Goal: Information Seeking & Learning: Learn about a topic

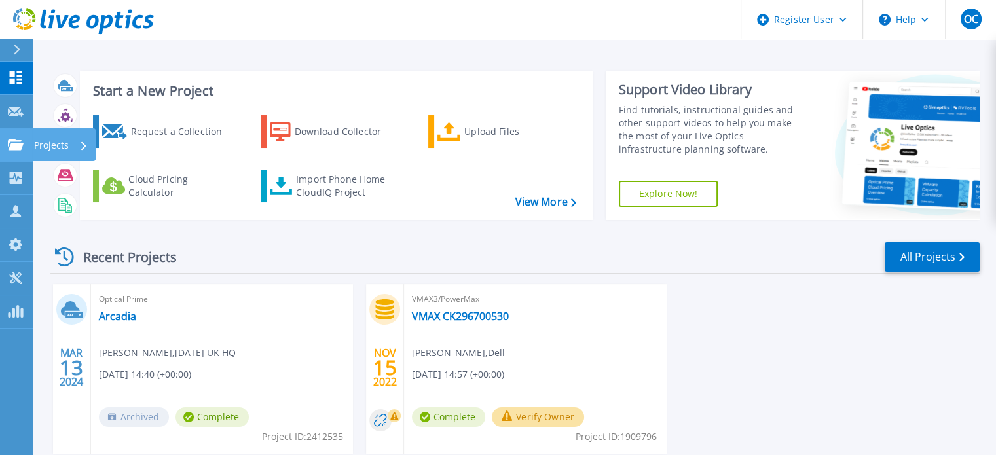
click at [17, 141] on icon at bounding box center [16, 144] width 16 height 11
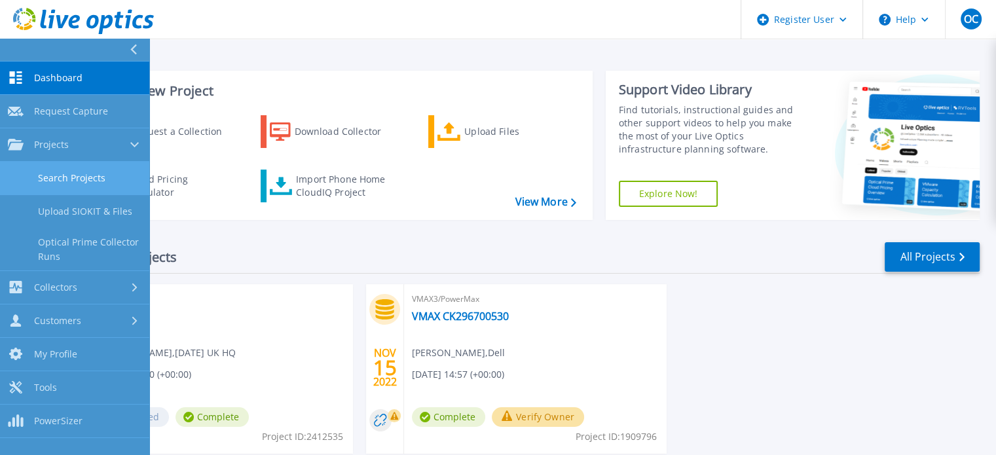
click at [36, 179] on link "Search Projects" at bounding box center [74, 178] width 149 height 33
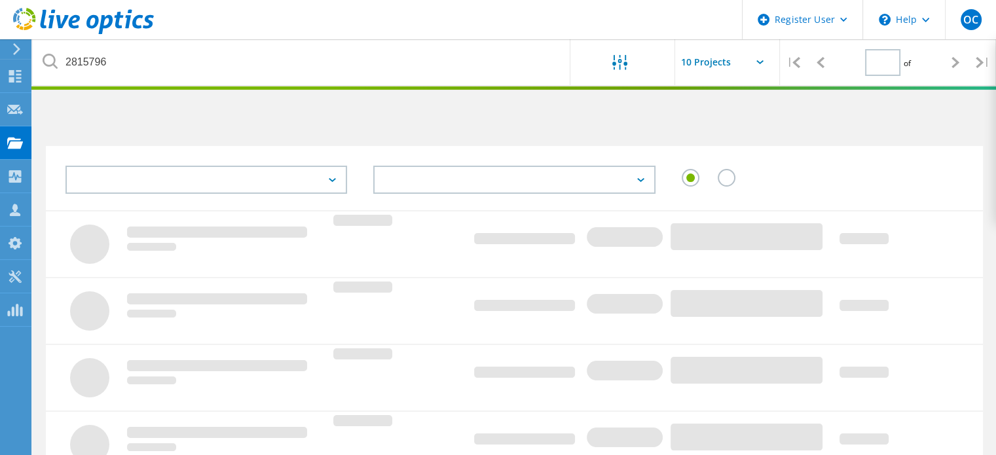
type input "1"
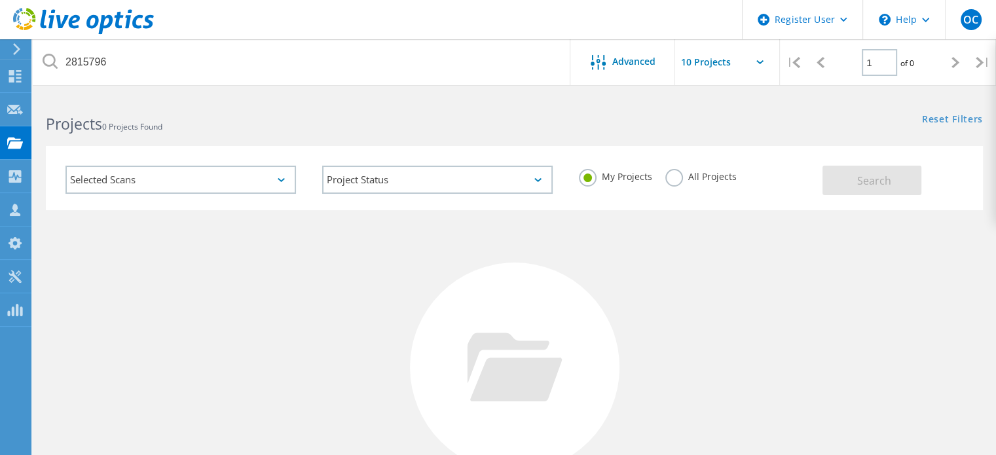
click at [683, 172] on label "All Projects" at bounding box center [700, 175] width 71 height 12
click at [0, 0] on input "All Projects" at bounding box center [0, 0] width 0 height 0
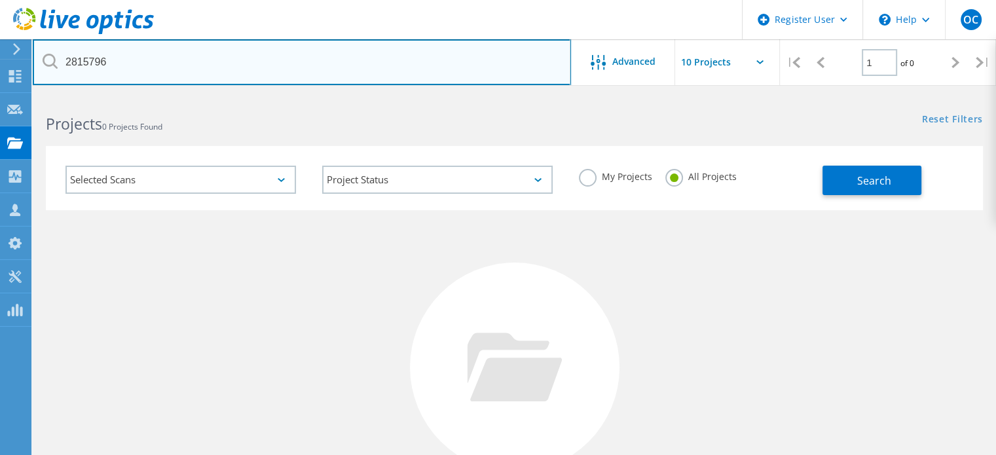
click at [307, 52] on input "2815796" at bounding box center [302, 62] width 538 height 46
type input "2416574"
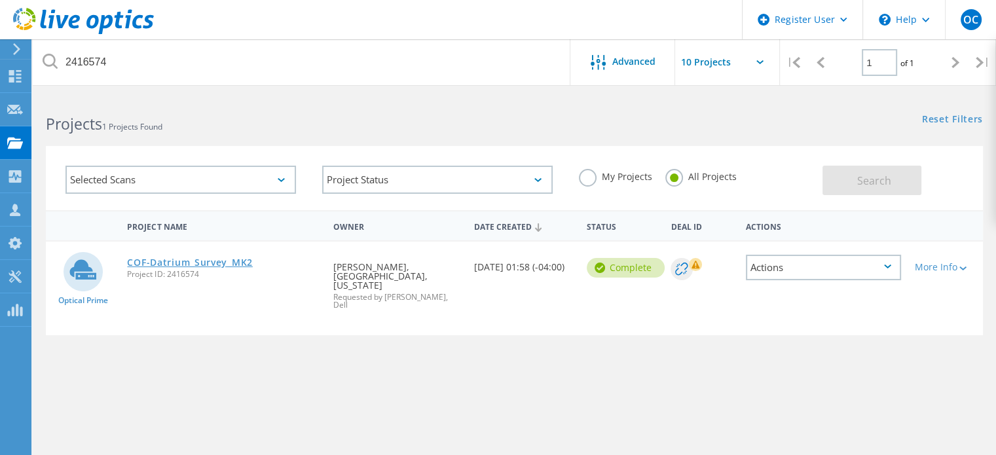
click at [192, 260] on link "COF-Datrium_Survey_MK2" at bounding box center [189, 262] width 125 height 9
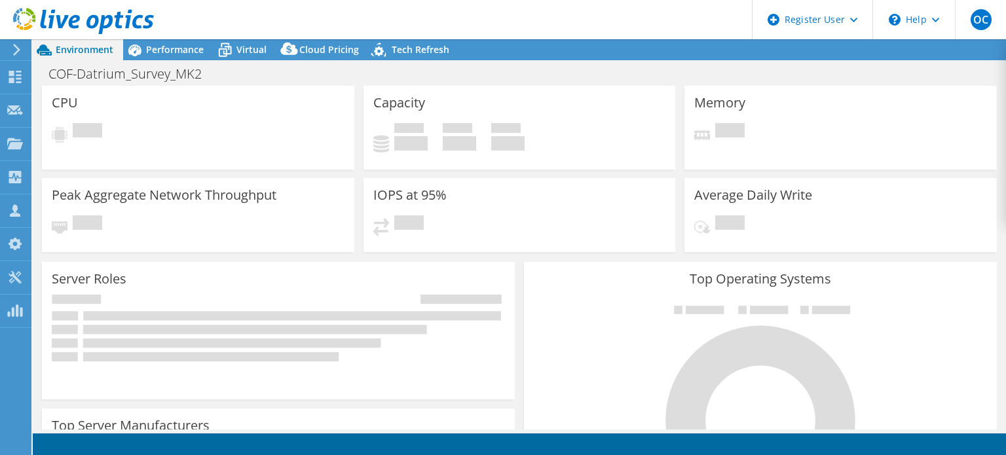
select select "USD"
select select "USWest"
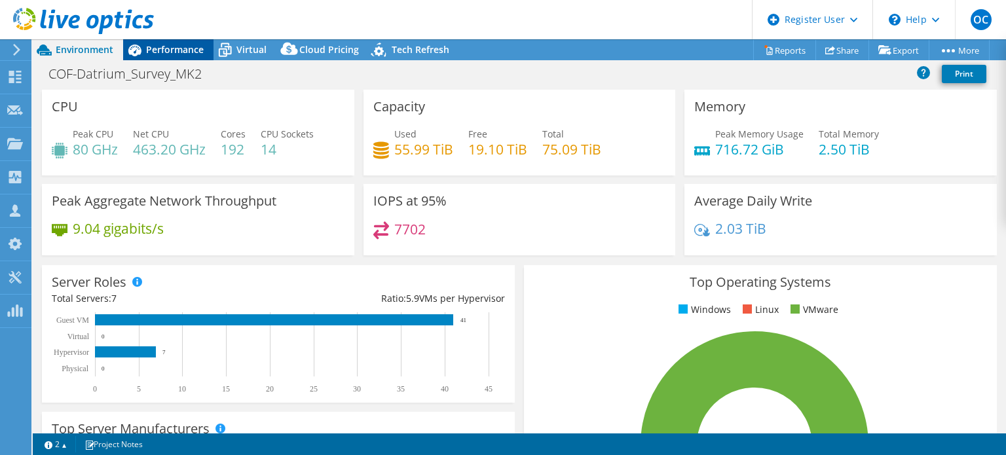
click at [170, 57] on div "Performance" at bounding box center [168, 49] width 90 height 21
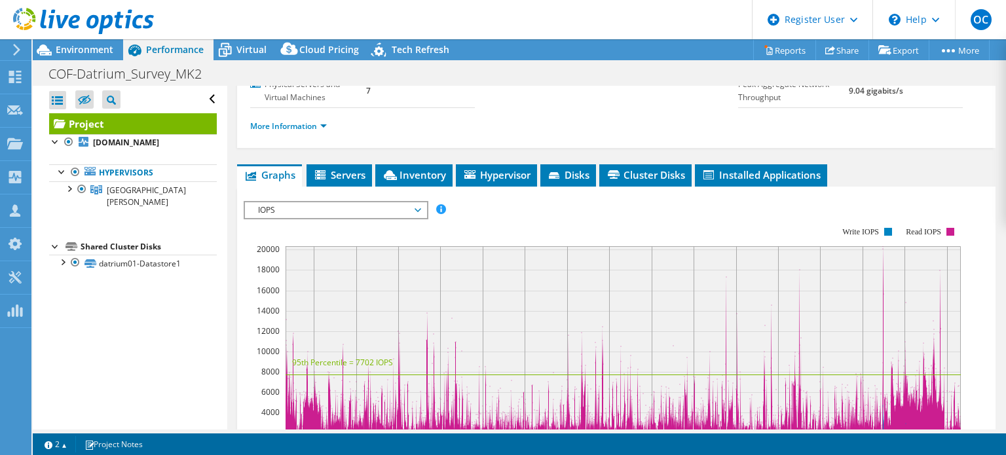
scroll to position [236, 0]
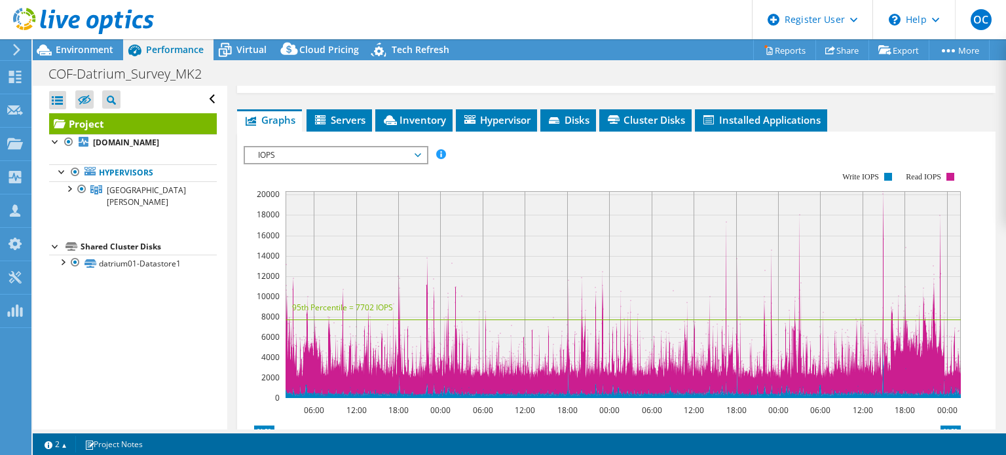
click at [341, 163] on span "IOPS" at bounding box center [336, 155] width 168 height 16
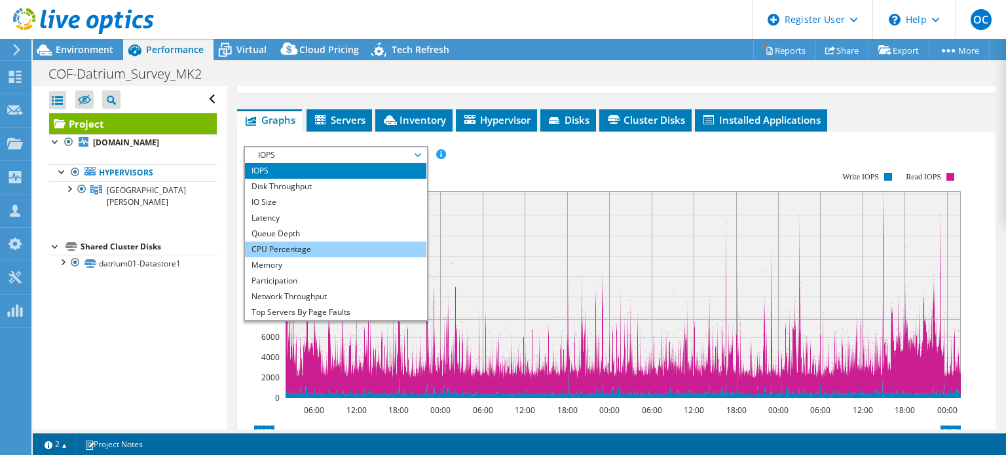
click at [337, 255] on li "CPU Percentage" at bounding box center [335, 250] width 181 height 16
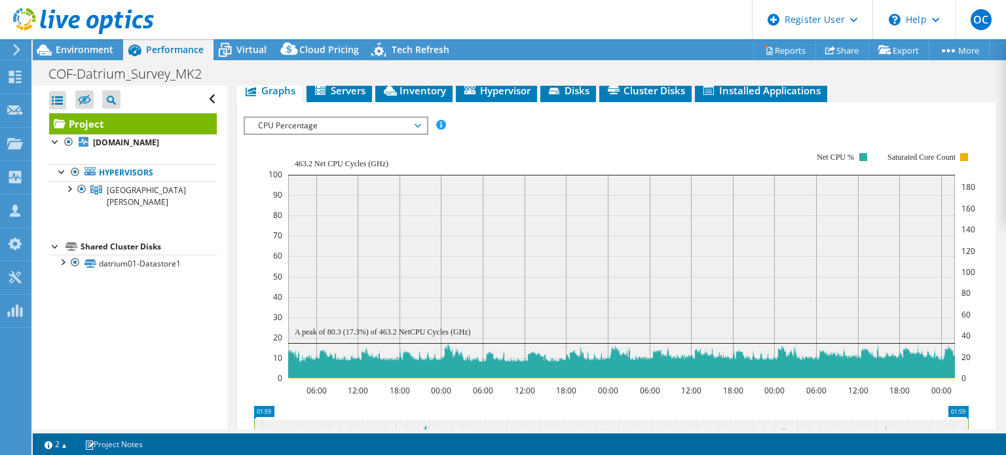
scroll to position [250, 0]
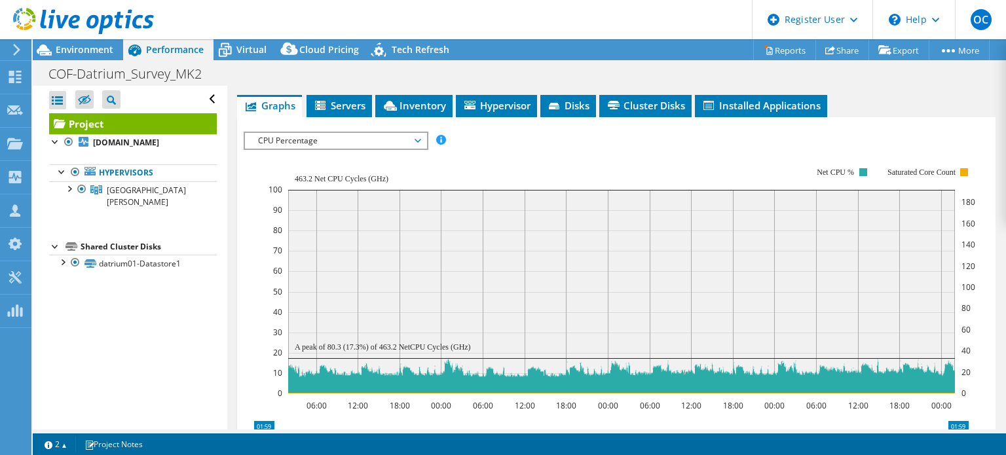
click at [345, 112] on span "Servers" at bounding box center [339, 105] width 52 height 13
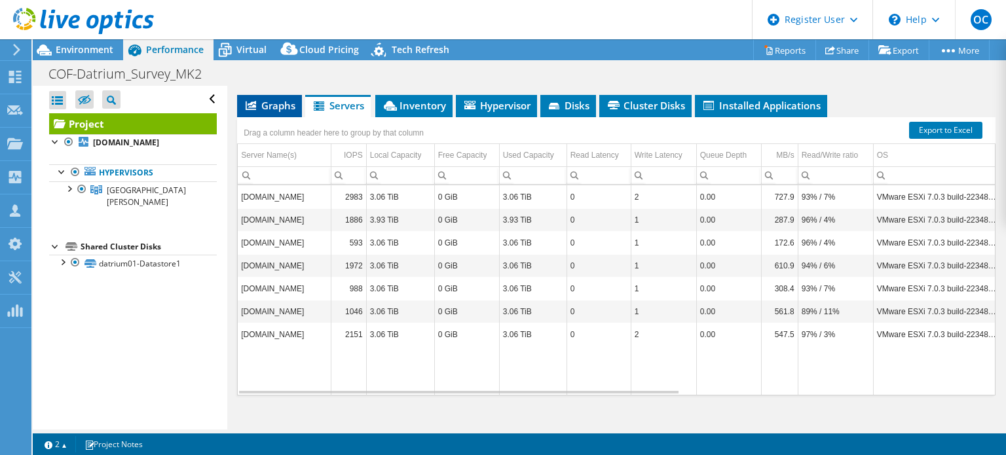
click at [269, 112] on span "Graphs" at bounding box center [270, 105] width 52 height 13
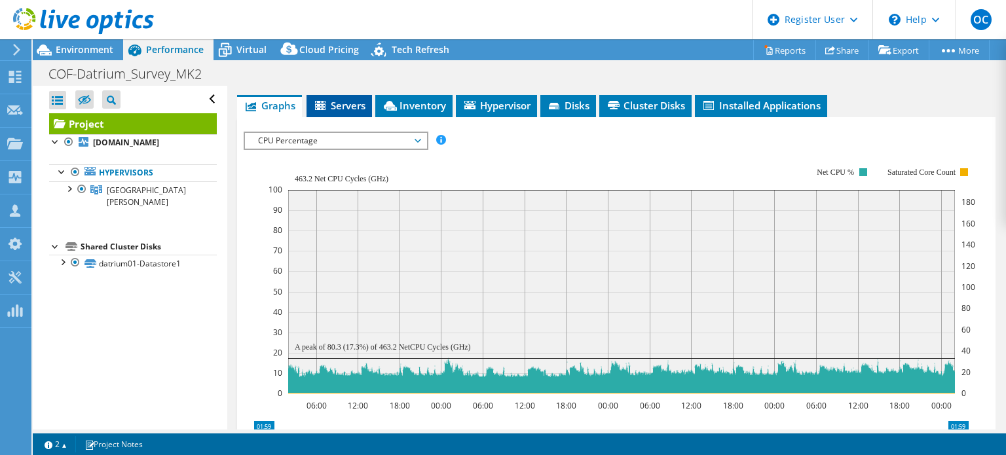
click at [329, 112] on span "Servers" at bounding box center [339, 105] width 52 height 13
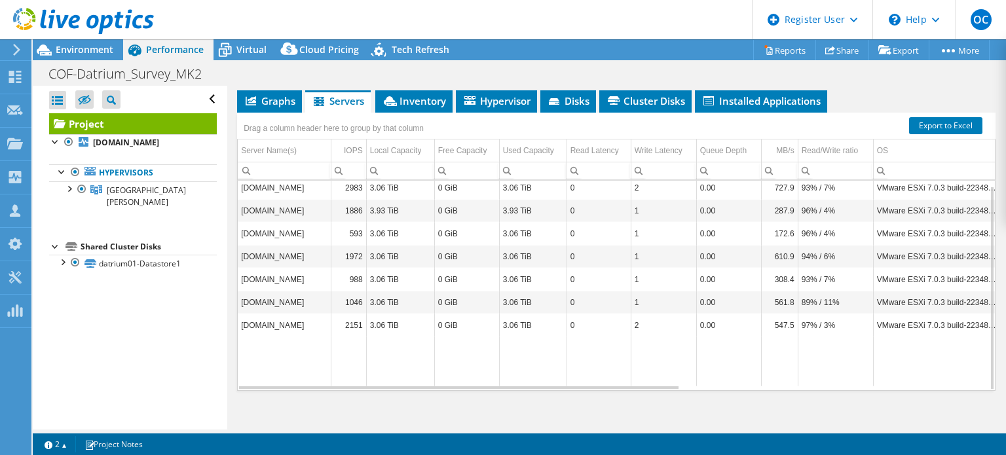
scroll to position [255, 0]
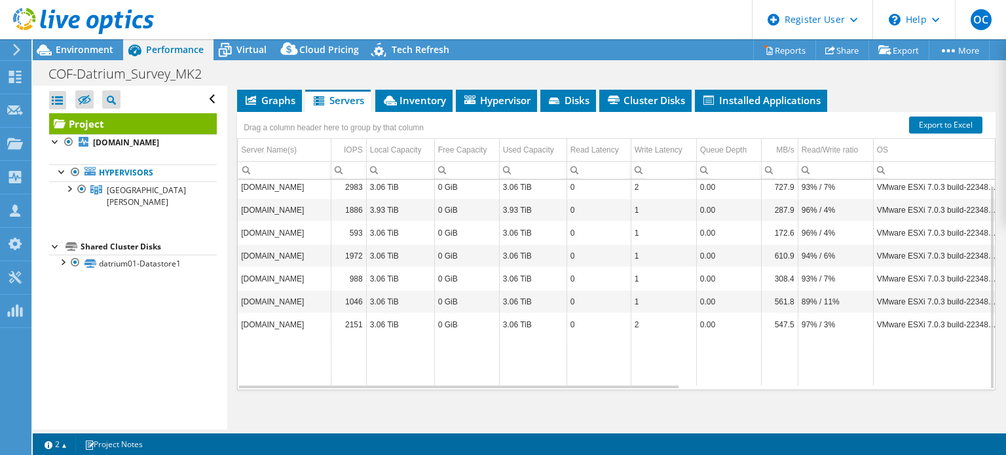
drag, startPoint x: 548, startPoint y: 405, endPoint x: 634, endPoint y: 404, distance: 86.5
click at [634, 404] on div "Graphs Servers Inventory Hypervisor Disks Cluster Disks Installed Applications …" at bounding box center [616, 253] width 758 height 327
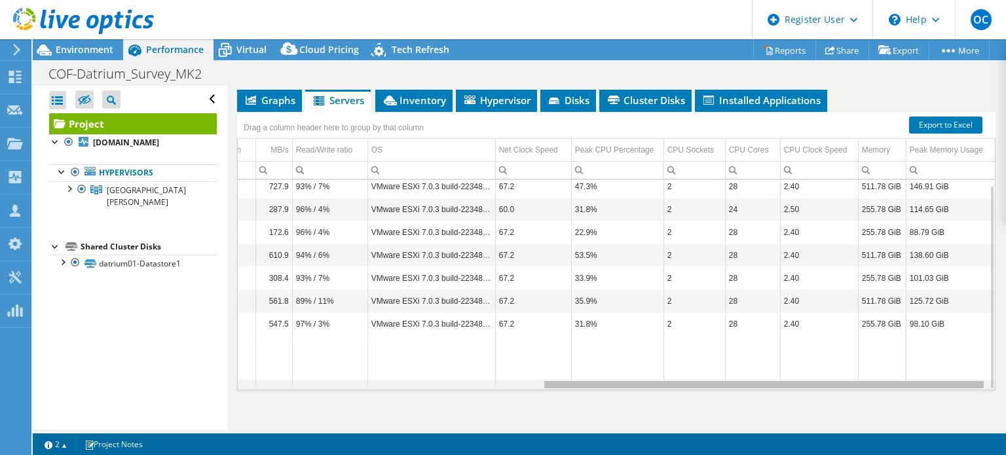
scroll to position [0, 0]
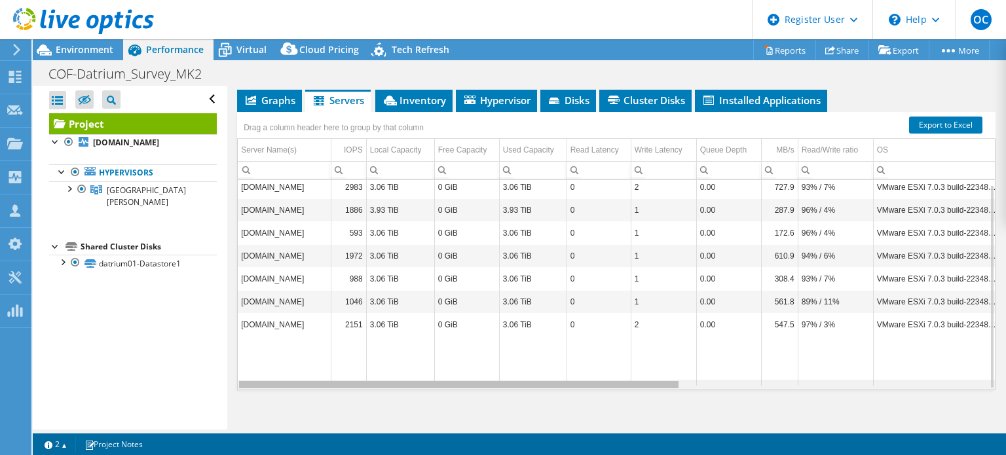
drag, startPoint x: 612, startPoint y: 398, endPoint x: 511, endPoint y: 414, distance: 102.2
click at [511, 414] on body "OC Dell User Octavian Crivat Octavian.Crivat@dell.com Dell My Profile Log Out \…" at bounding box center [503, 227] width 1006 height 455
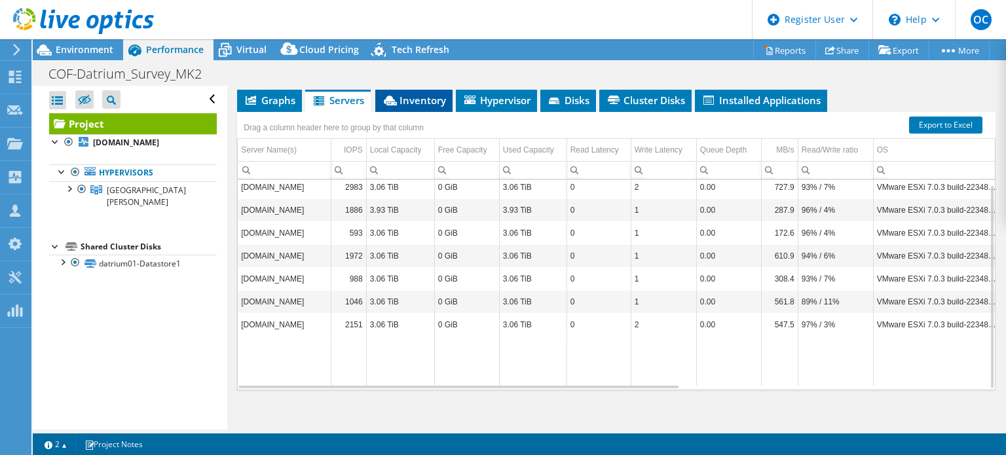
click at [410, 106] on li "Inventory" at bounding box center [413, 101] width 77 height 22
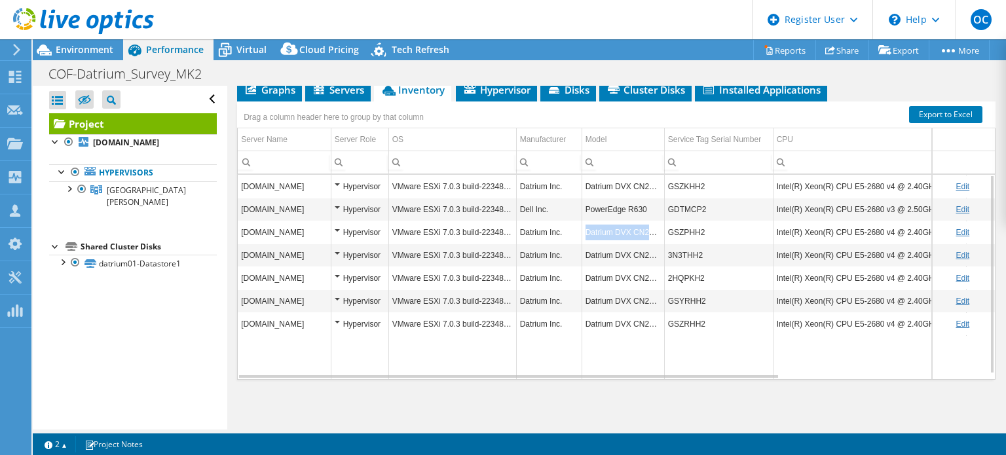
drag, startPoint x: 584, startPoint y: 242, endPoint x: 659, endPoint y: 248, distance: 75.6
click at [659, 244] on td "Datrium DVX CN2000" at bounding box center [623, 232] width 83 height 23
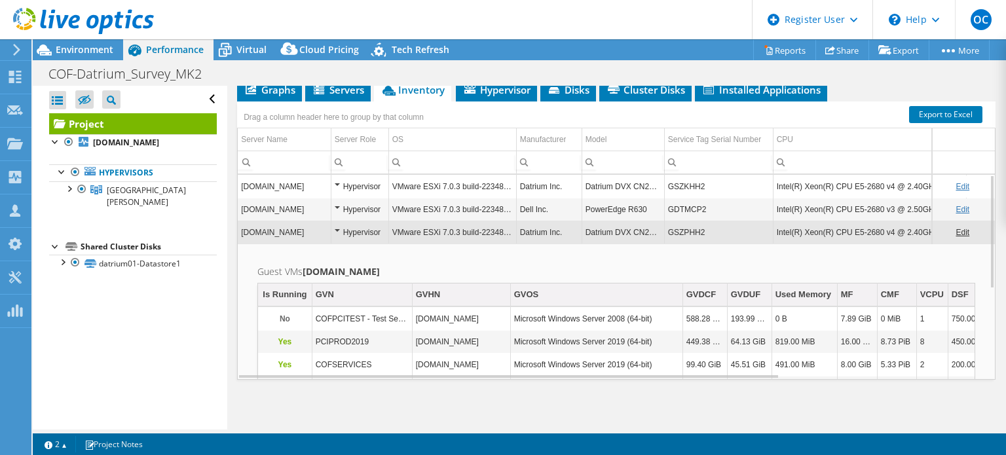
click at [624, 244] on td "Datrium DVX CN2000" at bounding box center [623, 232] width 83 height 23
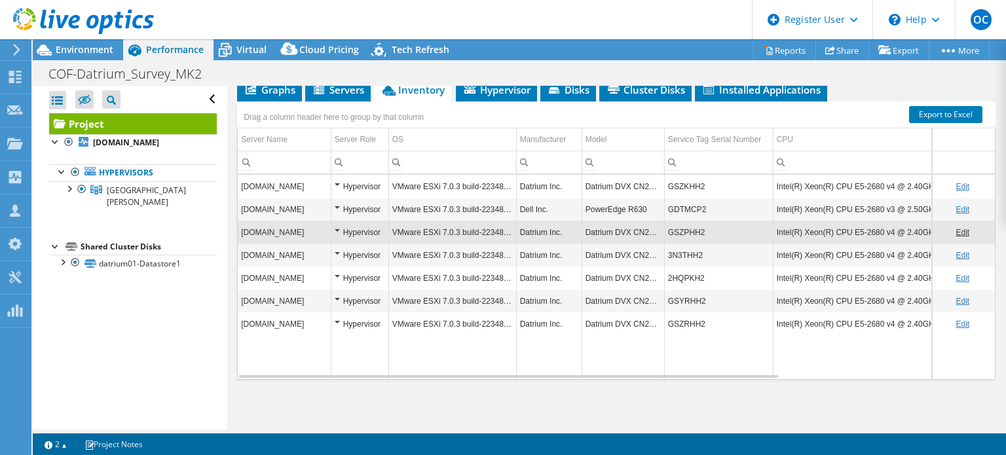
click at [654, 312] on td "Datrium DVX CN2000" at bounding box center [623, 300] width 83 height 23
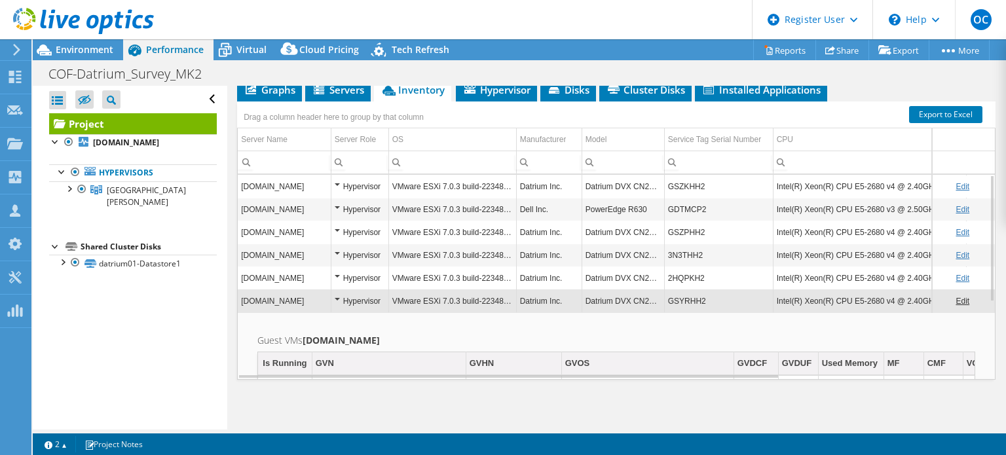
click at [605, 312] on td "Datrium DVX CN2000" at bounding box center [623, 300] width 83 height 23
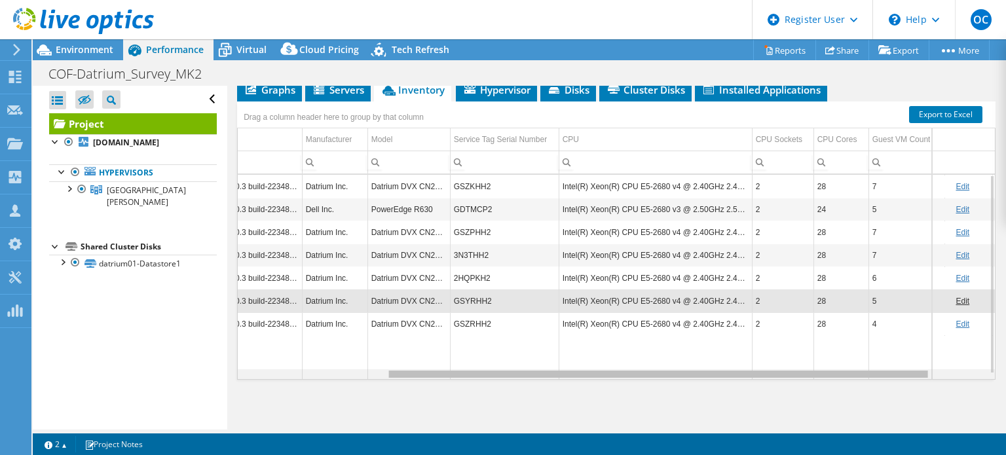
scroll to position [0, 224]
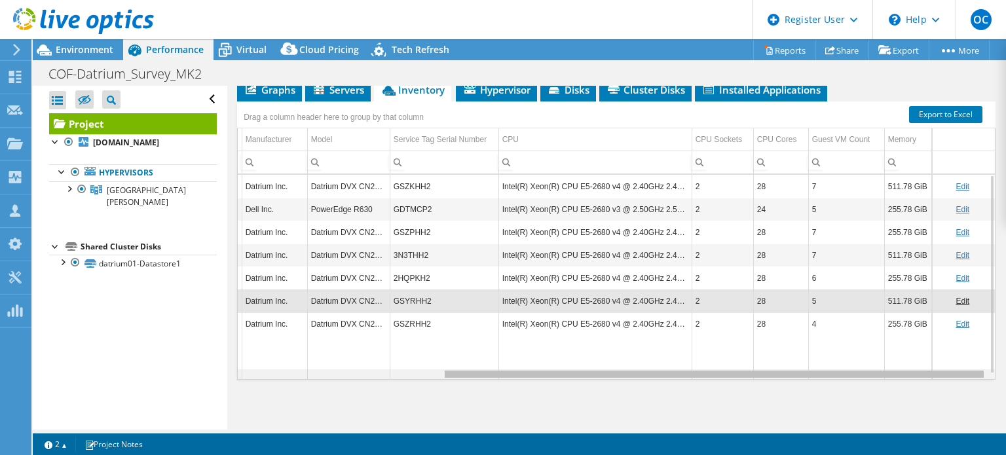
drag, startPoint x: 662, startPoint y: 371, endPoint x: 942, endPoint y: 367, distance: 281.0
click at [942, 367] on body "OC Dell User Octavian Crivat Octavian.Crivat@dell.com Dell My Profile Log Out \…" at bounding box center [503, 227] width 1006 height 455
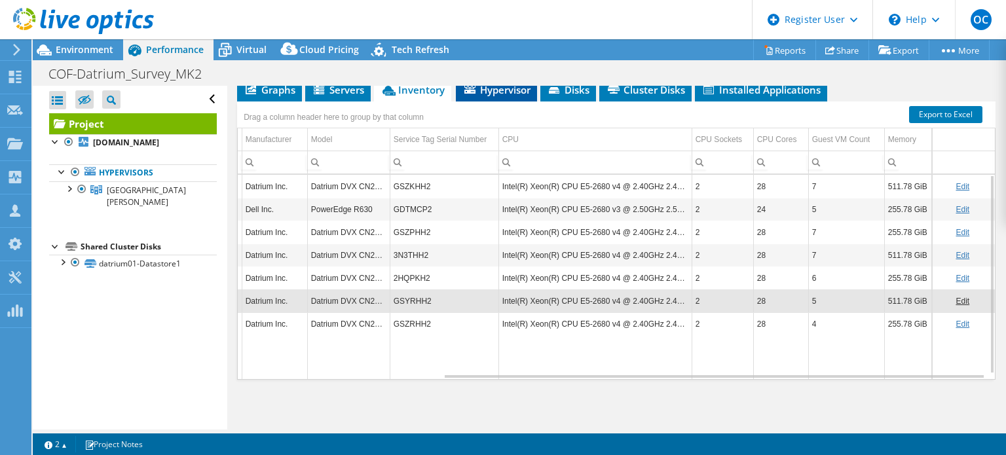
click at [522, 102] on li "Hypervisor" at bounding box center [496, 90] width 81 height 22
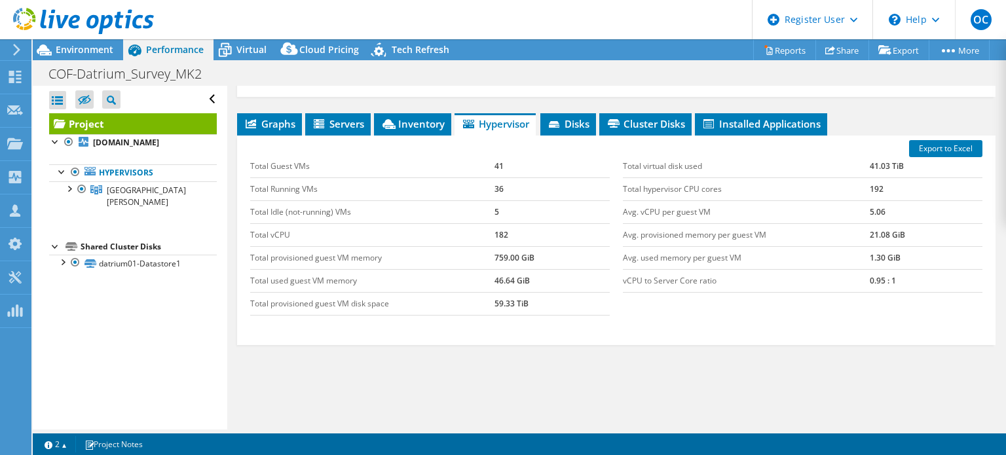
scroll to position [0, 0]
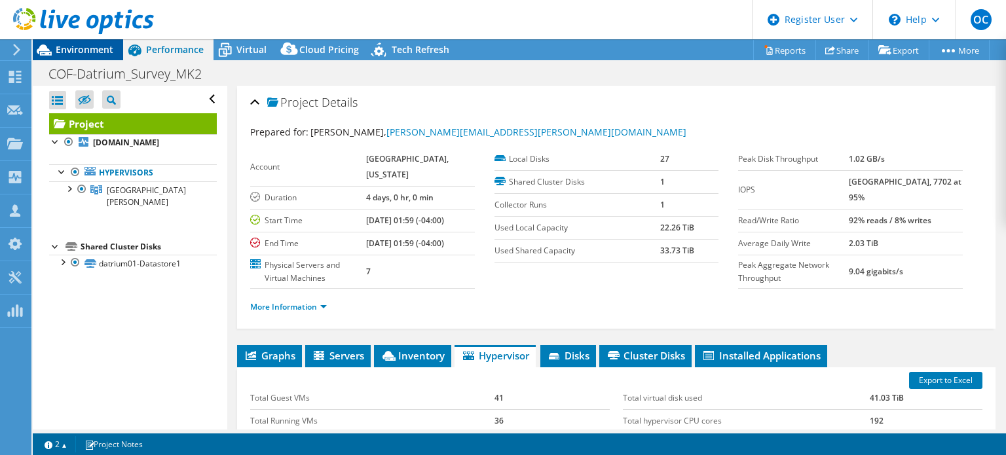
click at [63, 53] on span "Environment" at bounding box center [85, 49] width 58 height 12
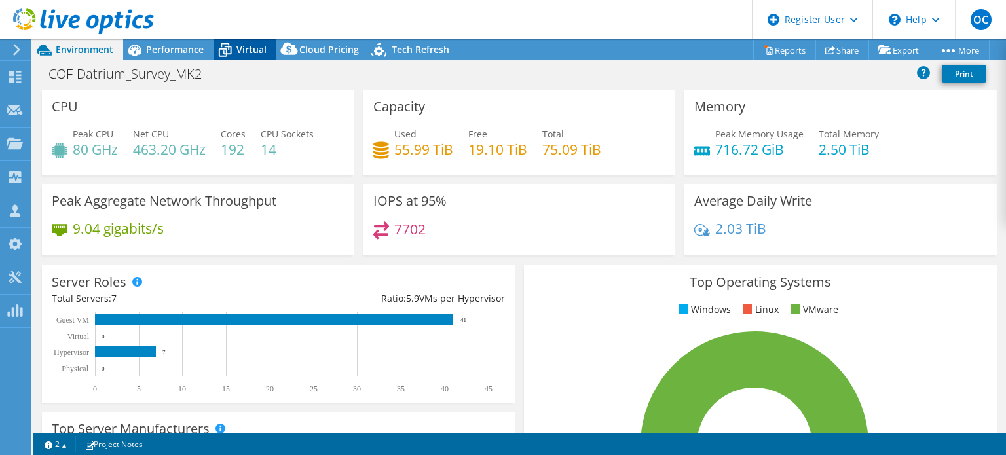
click at [267, 43] on div "Virtual" at bounding box center [245, 49] width 63 height 21
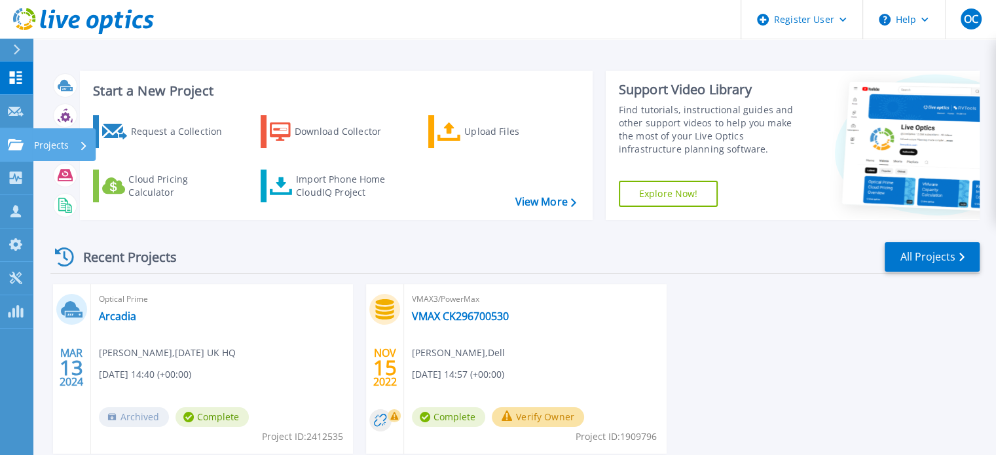
click at [19, 139] on icon at bounding box center [16, 144] width 16 height 11
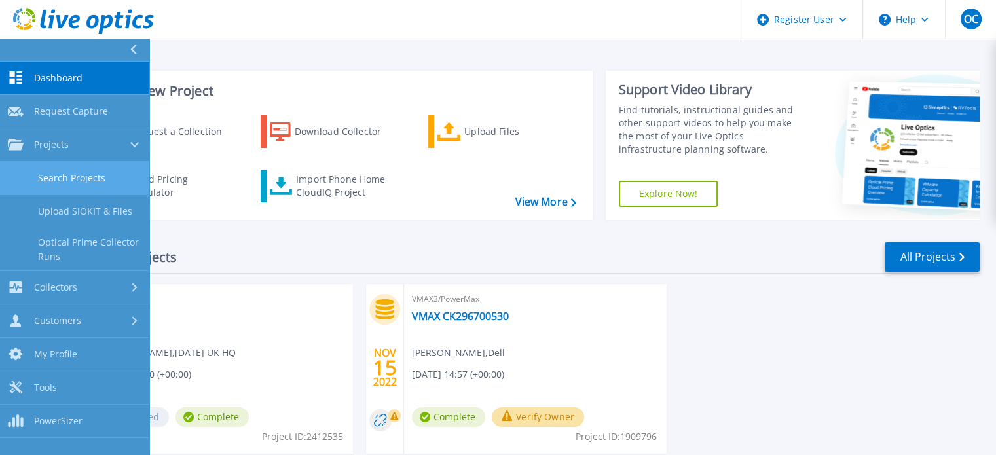
click at [41, 174] on link "Search Projects" at bounding box center [74, 178] width 149 height 33
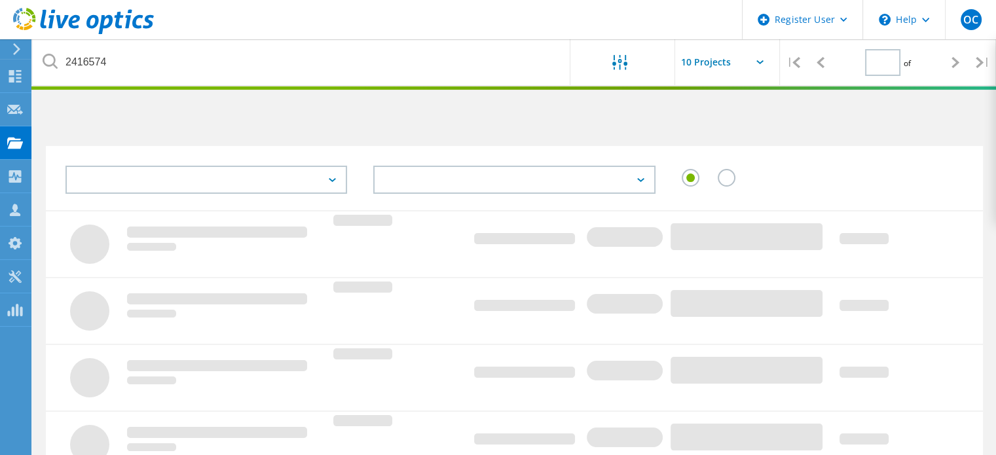
type input "1"
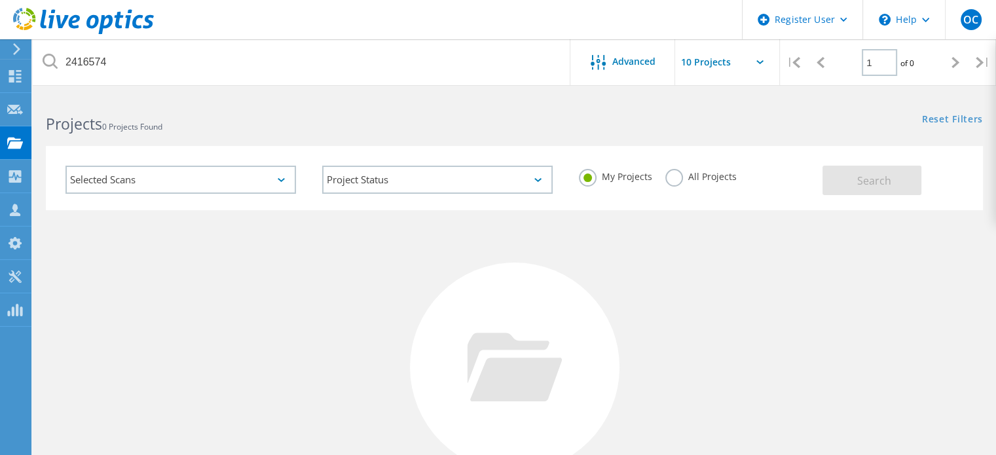
click at [662, 177] on div "My Projects All Projects" at bounding box center [694, 177] width 257 height 48
click at [677, 177] on label "All Projects" at bounding box center [700, 175] width 71 height 12
click at [0, 0] on input "All Projects" at bounding box center [0, 0] width 0 height 0
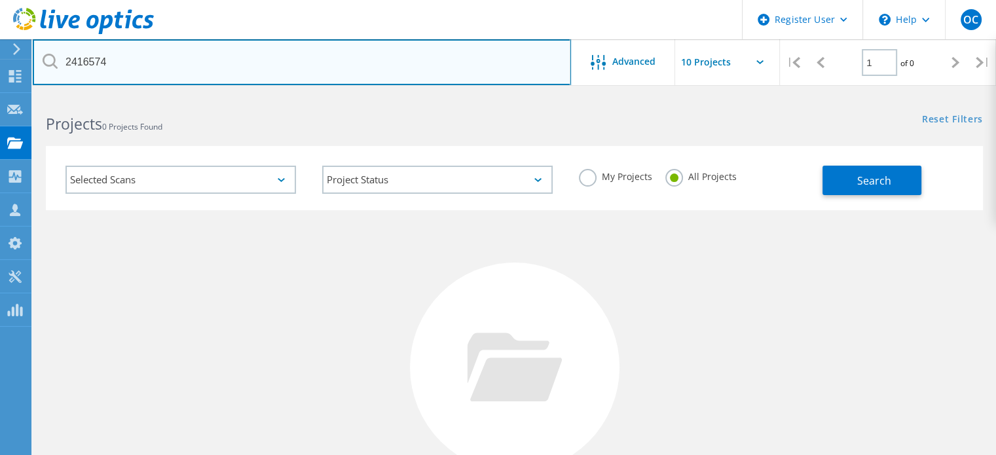
click at [193, 64] on input "2416574" at bounding box center [302, 62] width 538 height 46
type input "2416608"
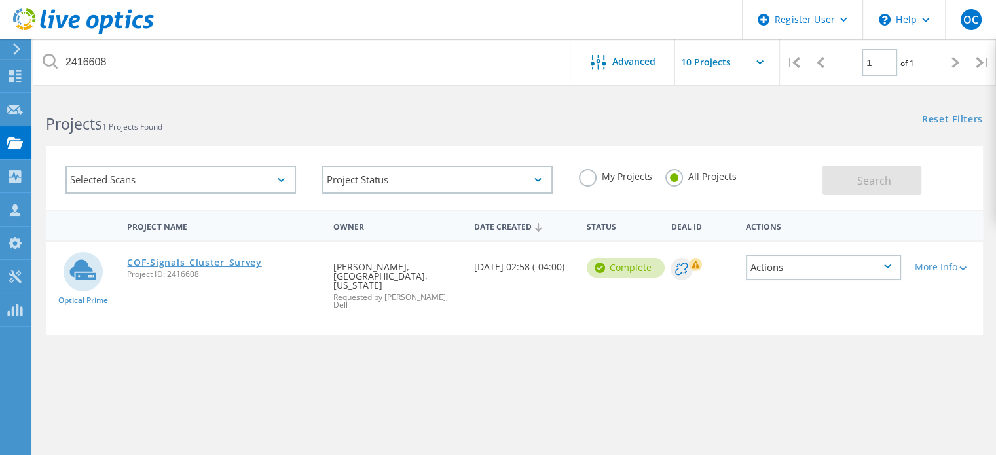
click at [212, 260] on link "COF-Signals_Cluster_Survey" at bounding box center [194, 262] width 134 height 9
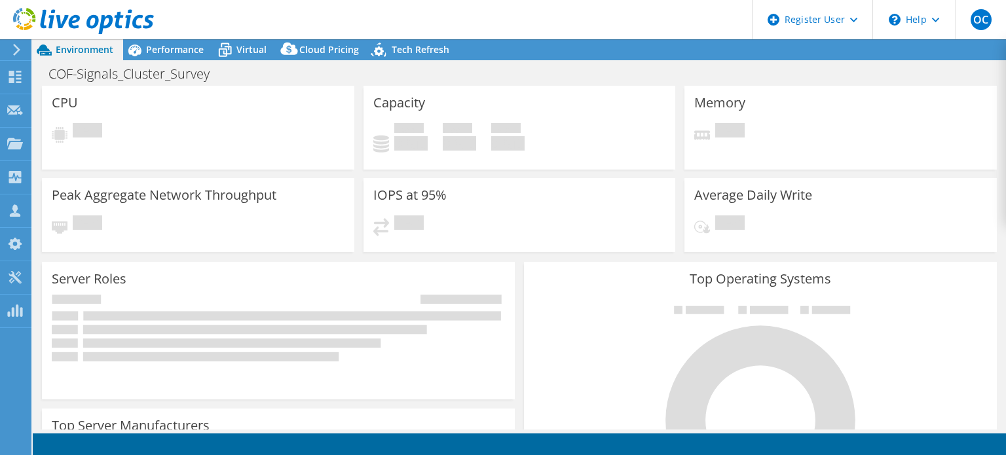
select select "USD"
select select "EUFrankfurt"
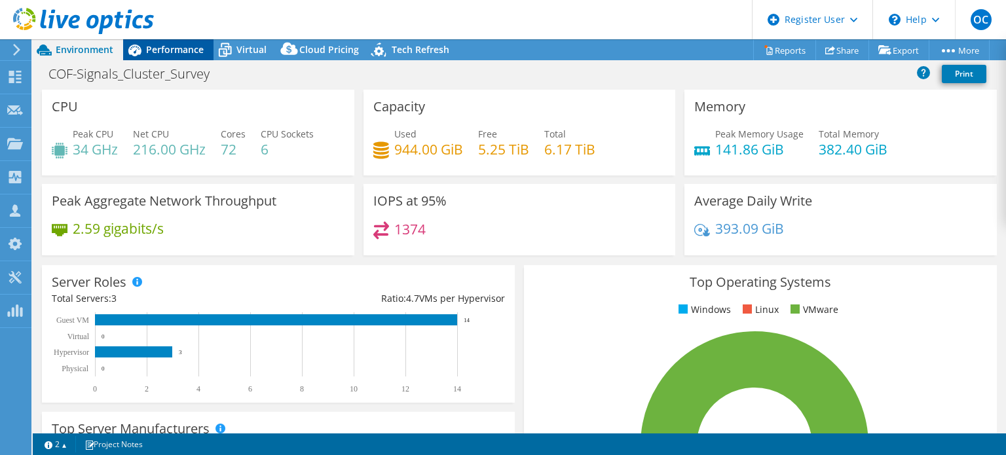
click at [180, 49] on span "Performance" at bounding box center [175, 49] width 58 height 12
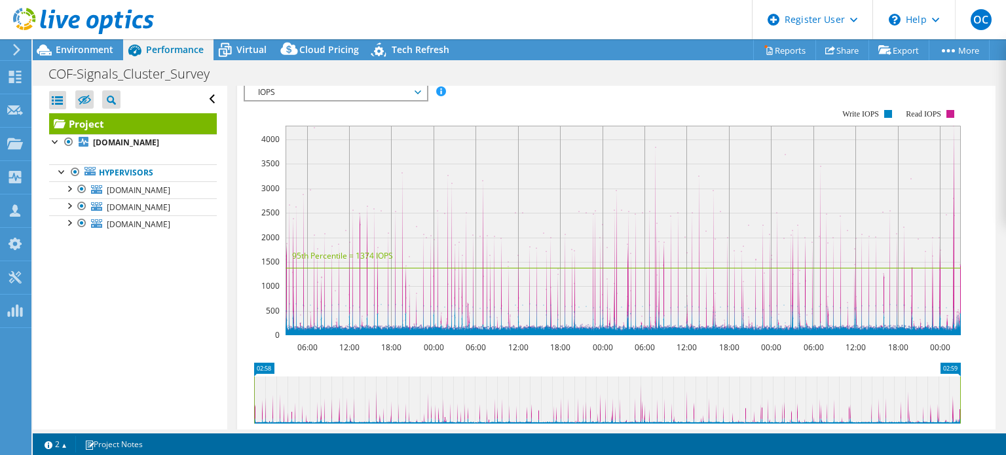
scroll to position [214, 0]
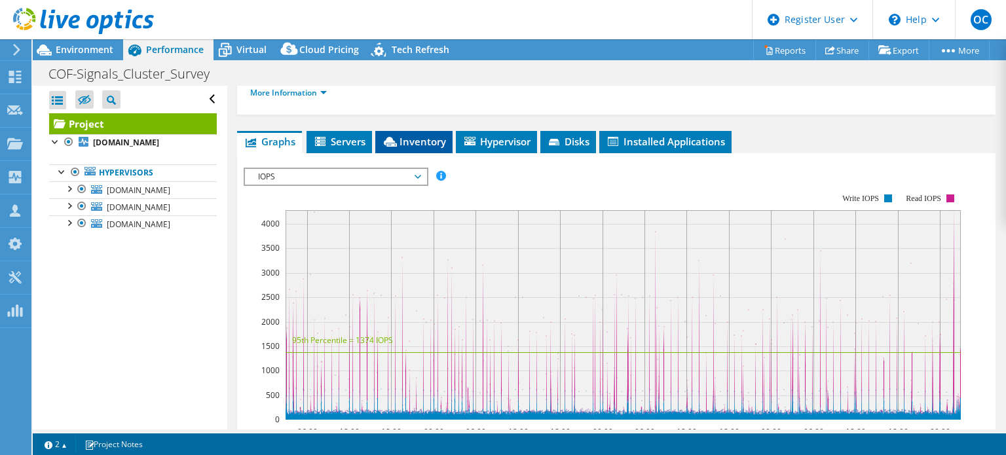
click at [443, 148] on span "Inventory" at bounding box center [414, 141] width 64 height 13
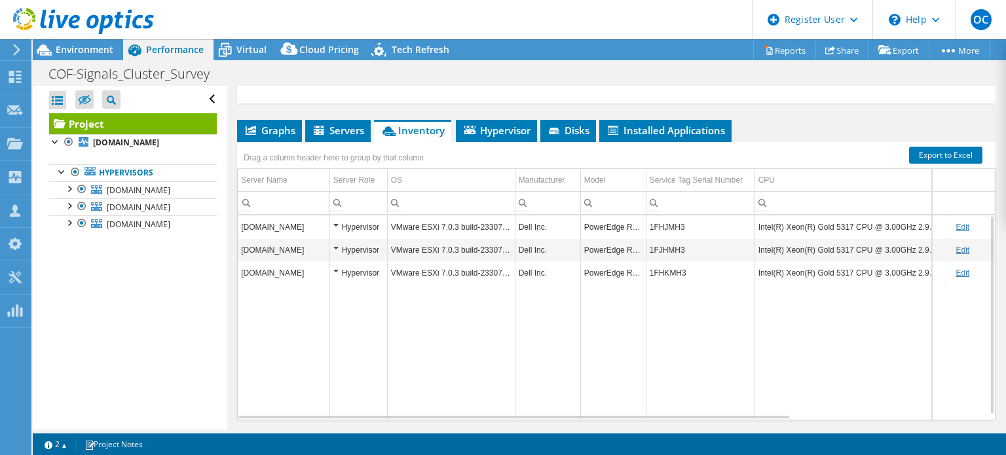
scroll to position [0, 0]
